Goal: Task Accomplishment & Management: Use online tool/utility

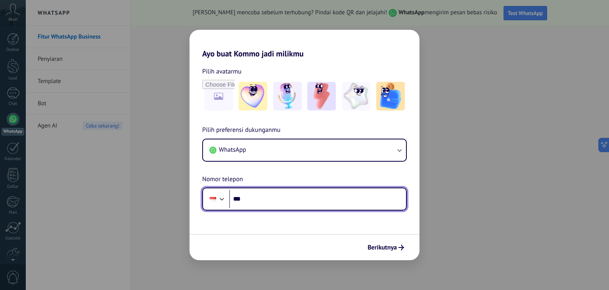
click at [257, 202] on input "***" at bounding box center [317, 199] width 177 height 18
type input "**********"
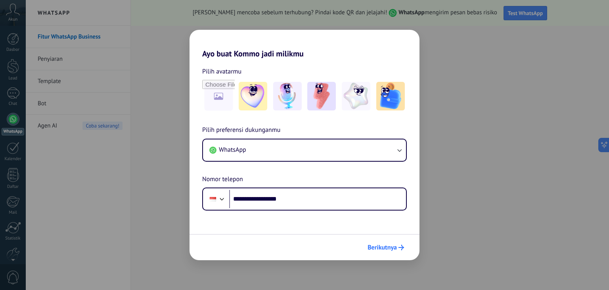
click at [377, 246] on span "Berikutnya" at bounding box center [382, 247] width 29 height 6
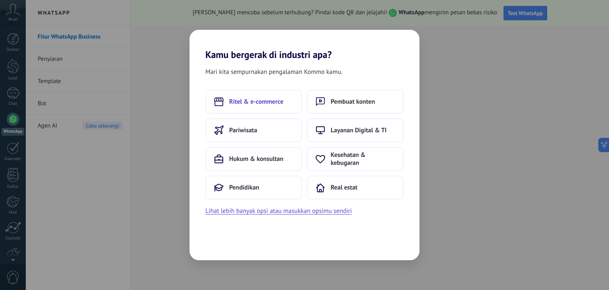
click at [261, 98] on span "Ritel & e-commerce" at bounding box center [256, 102] width 54 height 8
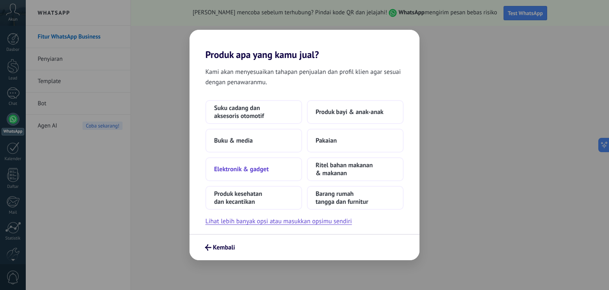
click at [265, 167] on span "Elektronik & gadget" at bounding box center [241, 169] width 55 height 8
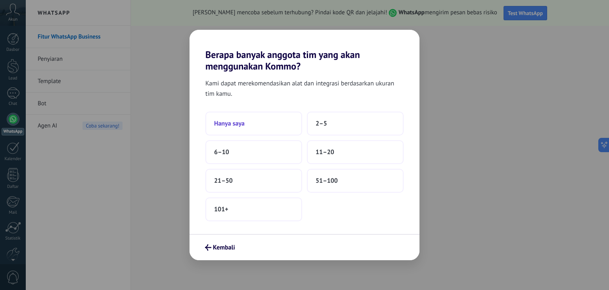
click at [255, 123] on button "Hanya saya" at bounding box center [253, 123] width 97 height 24
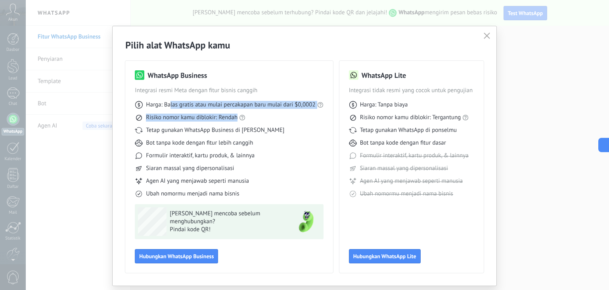
drag, startPoint x: 169, startPoint y: 102, endPoint x: 283, endPoint y: 111, distance: 115.0
click at [283, 111] on div "Harga: Balas gratis atau mulai percakapan baru mulai dari $0,0002 Risiko nomor …" at bounding box center [229, 145] width 188 height 103
click at [206, 116] on span "Risiko nomor kamu diblokir: Rendah" at bounding box center [192, 117] width 92 height 8
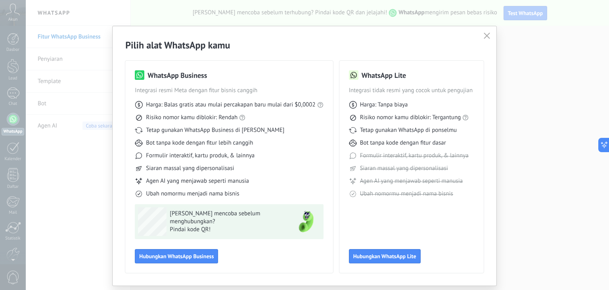
click at [309, 221] on img at bounding box center [306, 221] width 29 height 29
click at [201, 258] on span "Hubungkan WhatsApp Business" at bounding box center [176, 256] width 75 height 6
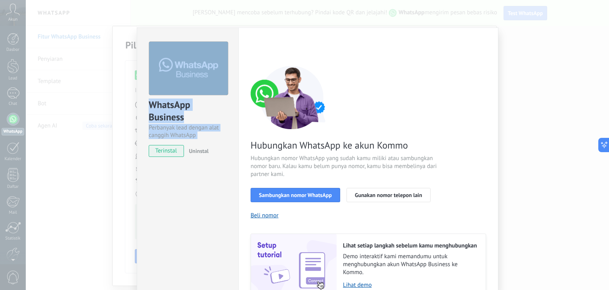
drag, startPoint x: 406, startPoint y: 32, endPoint x: 447, endPoint y: 10, distance: 46.2
click at [447, 10] on div "WhatsApp Business Perbanyak lead dengan alat canggih WhatsApp terinstal Uninsta…" at bounding box center [317, 145] width 583 height 290
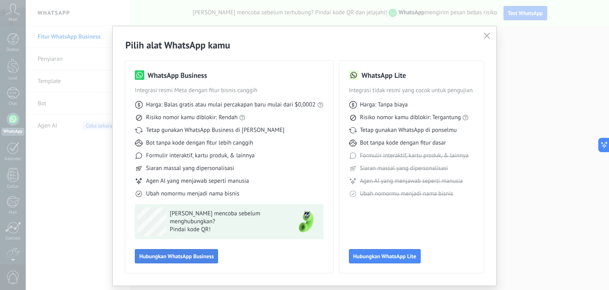
click at [189, 253] on span "Hubungkan WhatsApp Business" at bounding box center [176, 256] width 75 height 6
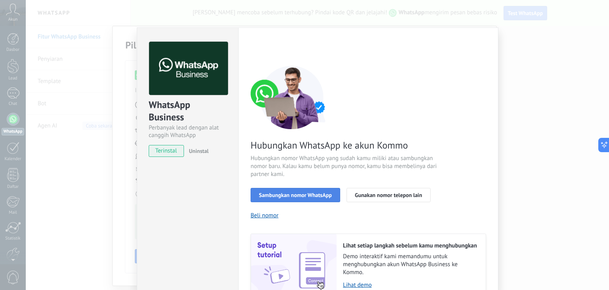
click at [300, 194] on span "Sambungkan nomor WhatsApp" at bounding box center [295, 195] width 73 height 6
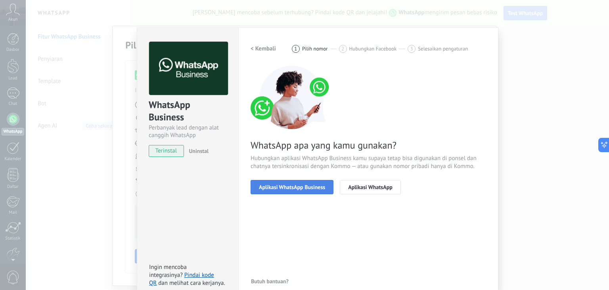
click at [314, 189] on span "Aplikasi WhatsApp Business" at bounding box center [292, 187] width 66 height 6
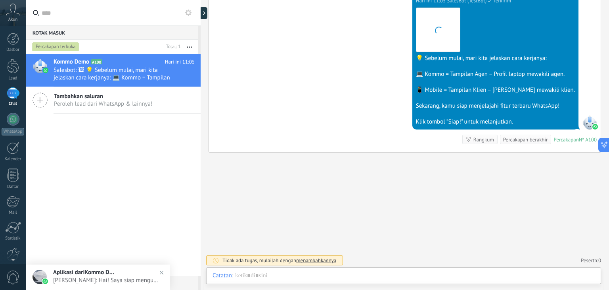
scroll to position [12, 0]
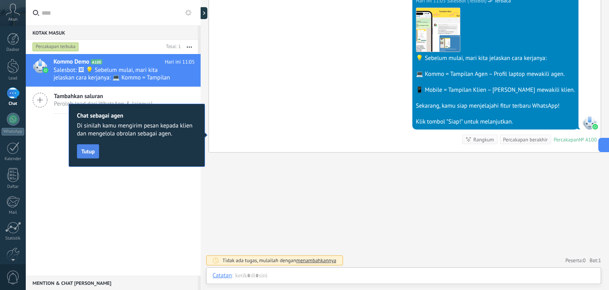
click at [85, 153] on span "Tutup" at bounding box center [87, 151] width 13 height 6
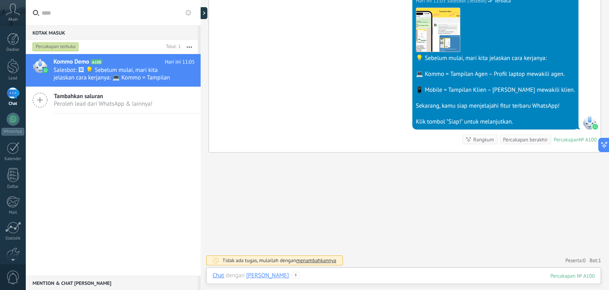
click at [313, 276] on div at bounding box center [404, 283] width 382 height 24
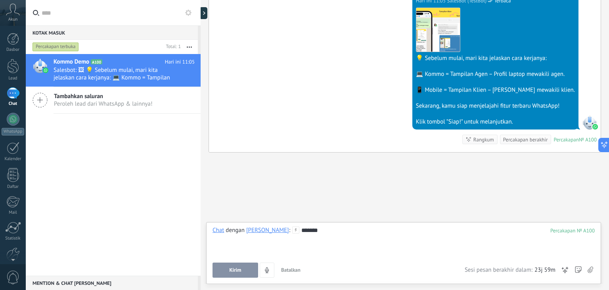
click at [247, 270] on button "Kirim" at bounding box center [236, 269] width 46 height 15
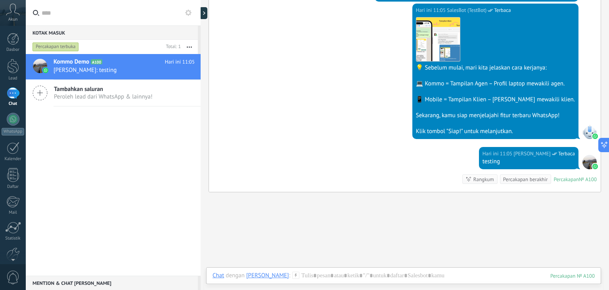
scroll to position [146, 0]
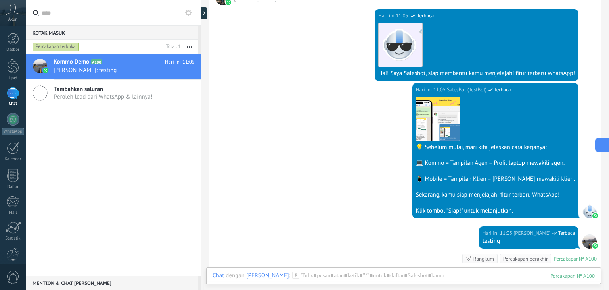
click at [604, 146] on icon at bounding box center [601, 145] width 8 height 8
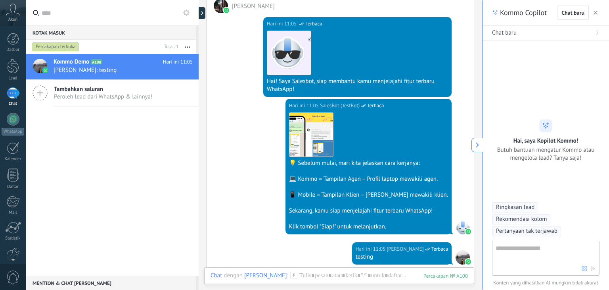
type textarea "**********"
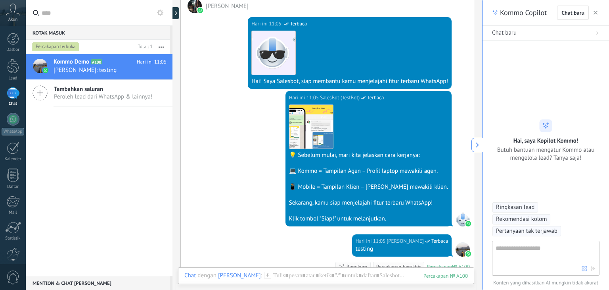
click at [472, 141] on icon at bounding box center [469, 145] width 8 height 8
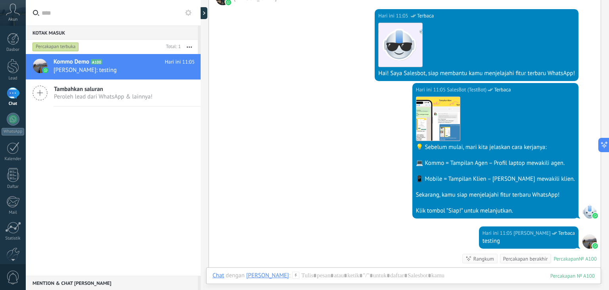
click at [85, 102] on div "Tambahkan saluran Peroleh lead dari WhatsApp & lainnya!" at bounding box center [113, 93] width 175 height 27
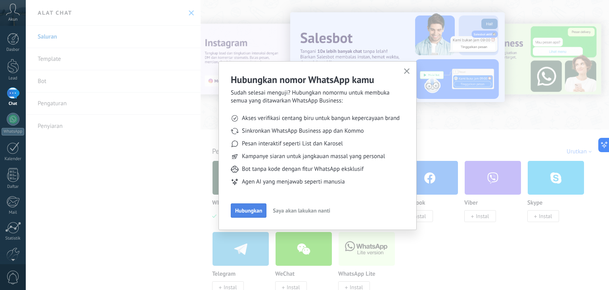
click at [250, 210] on span "Hubungkan" at bounding box center [248, 210] width 27 height 6
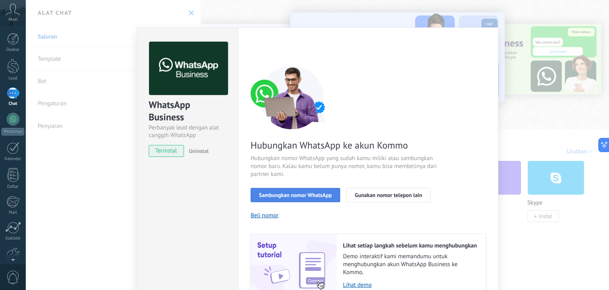
click at [283, 193] on span "Sambungkan nomor WhatsApp" at bounding box center [295, 195] width 73 height 6
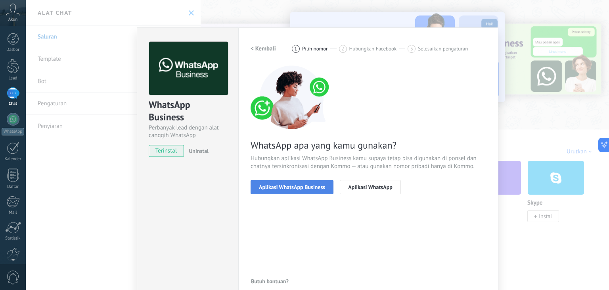
click at [289, 186] on span "Aplikasi WhatsApp Business" at bounding box center [292, 187] width 66 height 6
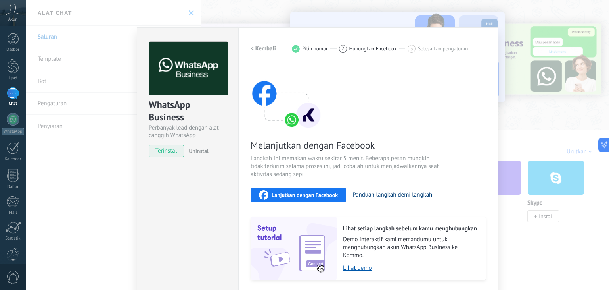
scroll to position [25, 0]
